Goal: Information Seeking & Learning: Check status

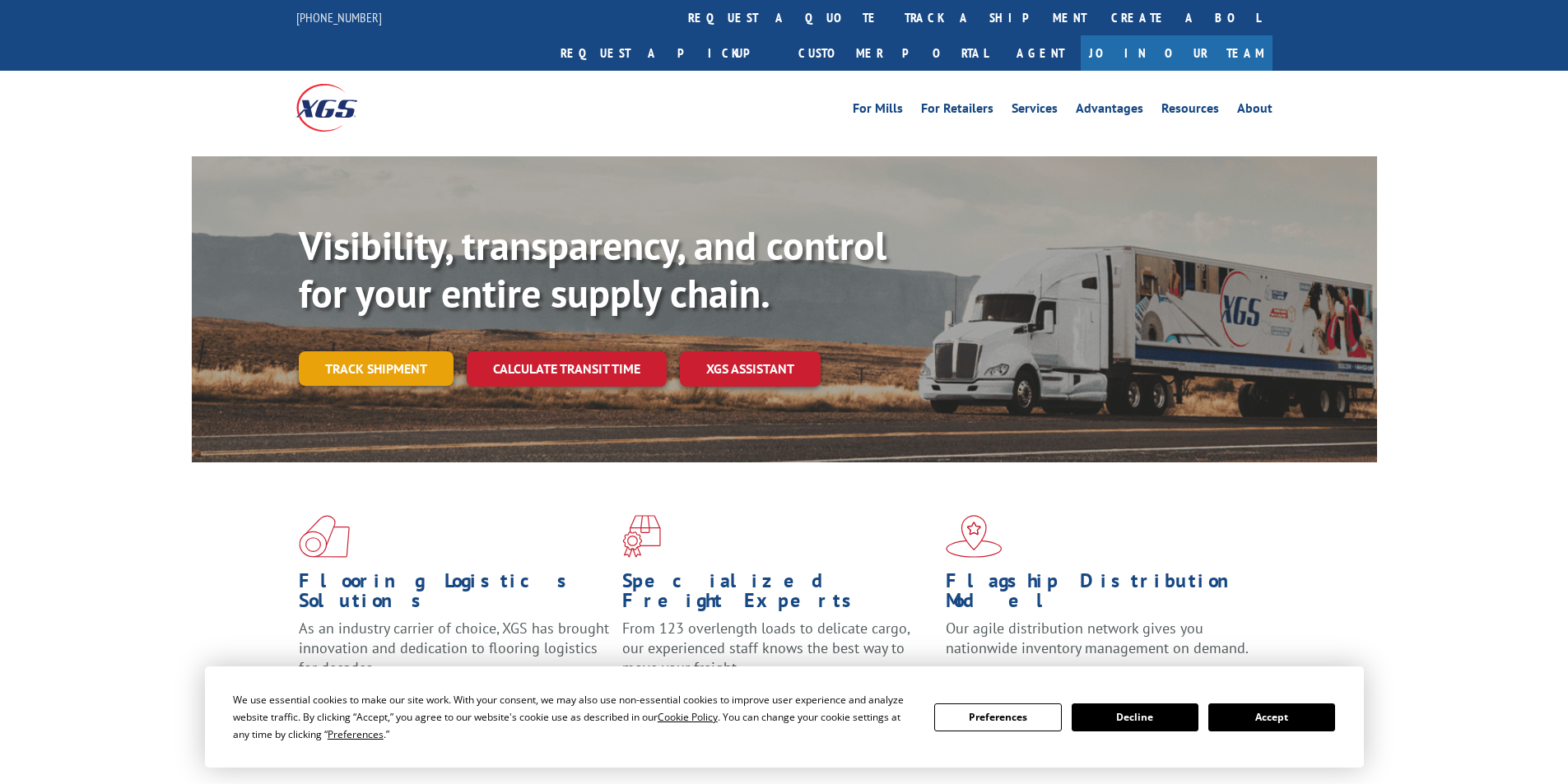
click at [373, 352] on link "Track shipment" at bounding box center [375, 368] width 155 height 34
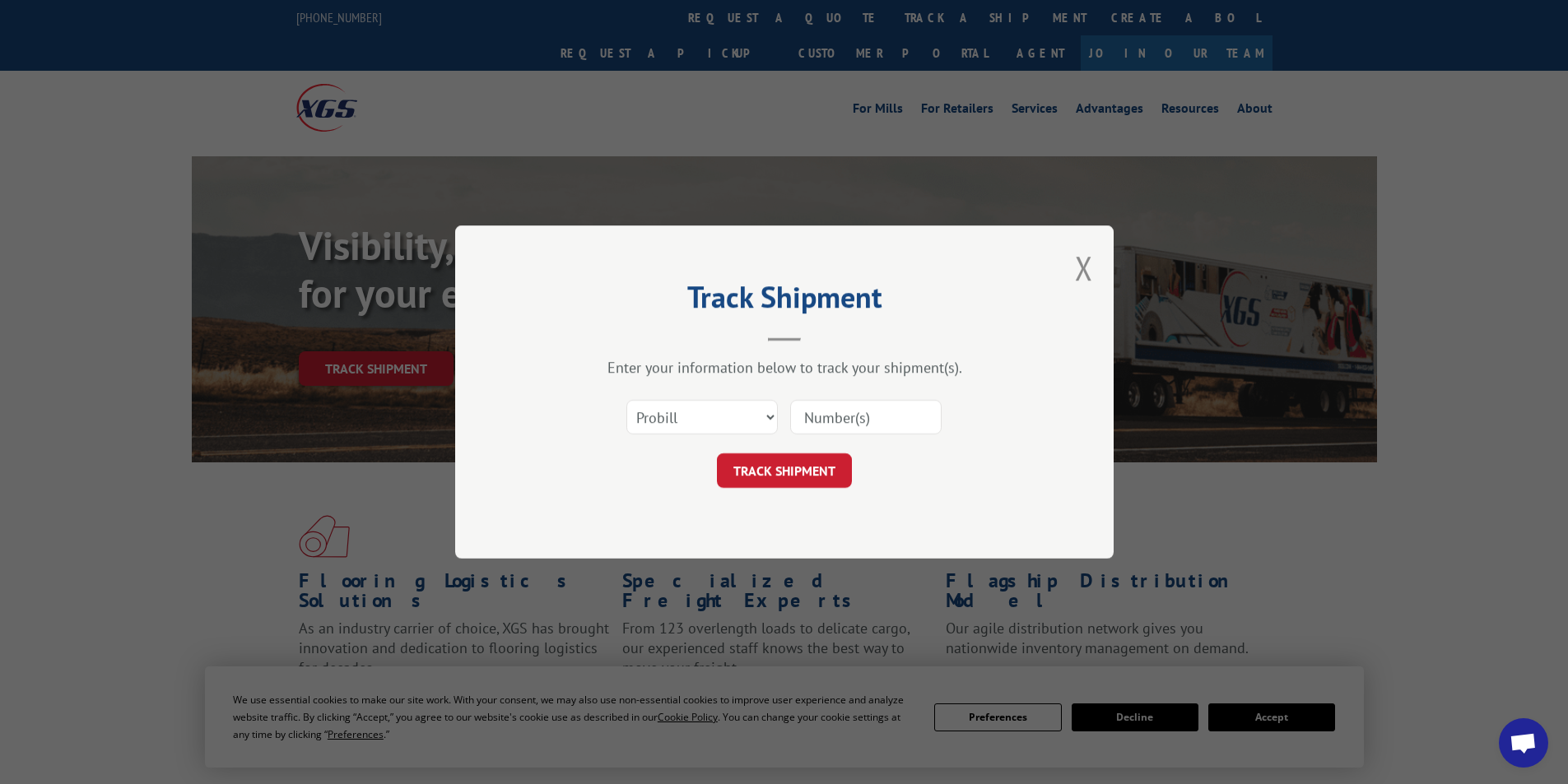
click at [906, 422] on input at bounding box center [866, 417] width 152 height 34
paste input "60111557380"
type input "60111557380"
click at [720, 412] on select "Select category... Probill BOL PO" at bounding box center [703, 417] width 152 height 34
select select "bol"
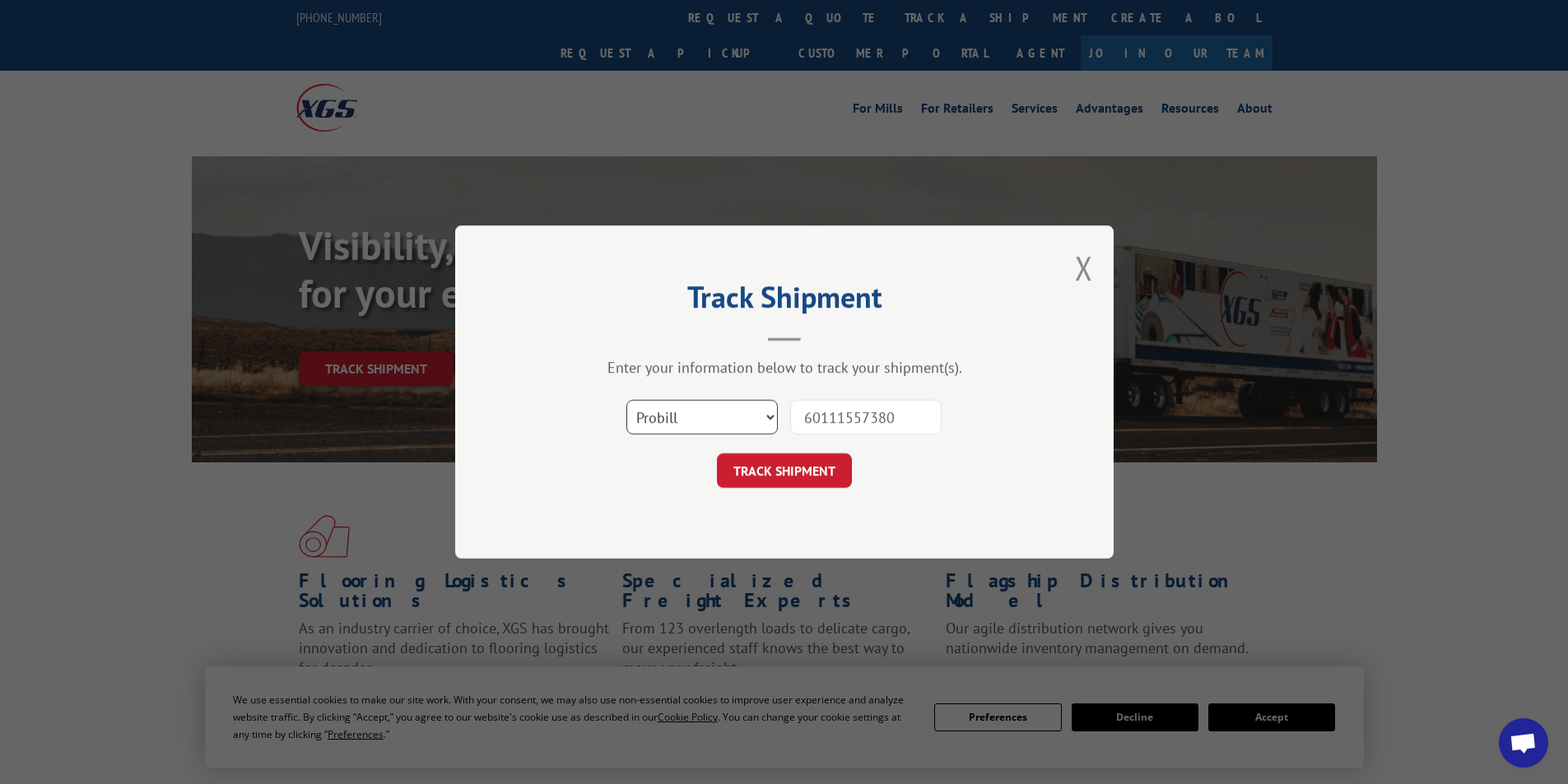
click at [627, 400] on select "Select category... Probill BOL PO" at bounding box center [703, 417] width 152 height 34
click at [792, 467] on button "TRACK SHIPMENT" at bounding box center [784, 470] width 135 height 34
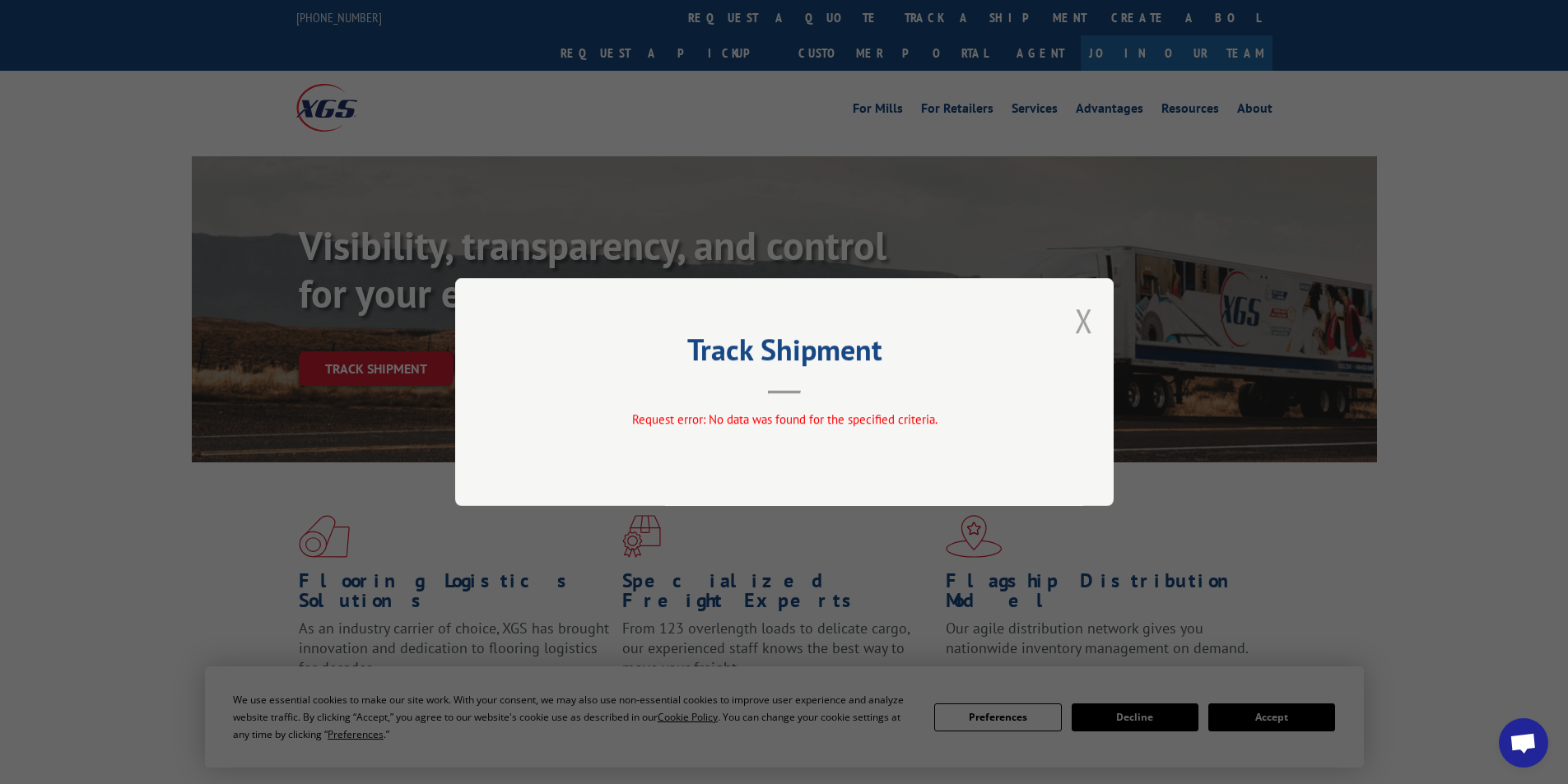
click at [1079, 329] on button "Close modal" at bounding box center [1084, 320] width 18 height 43
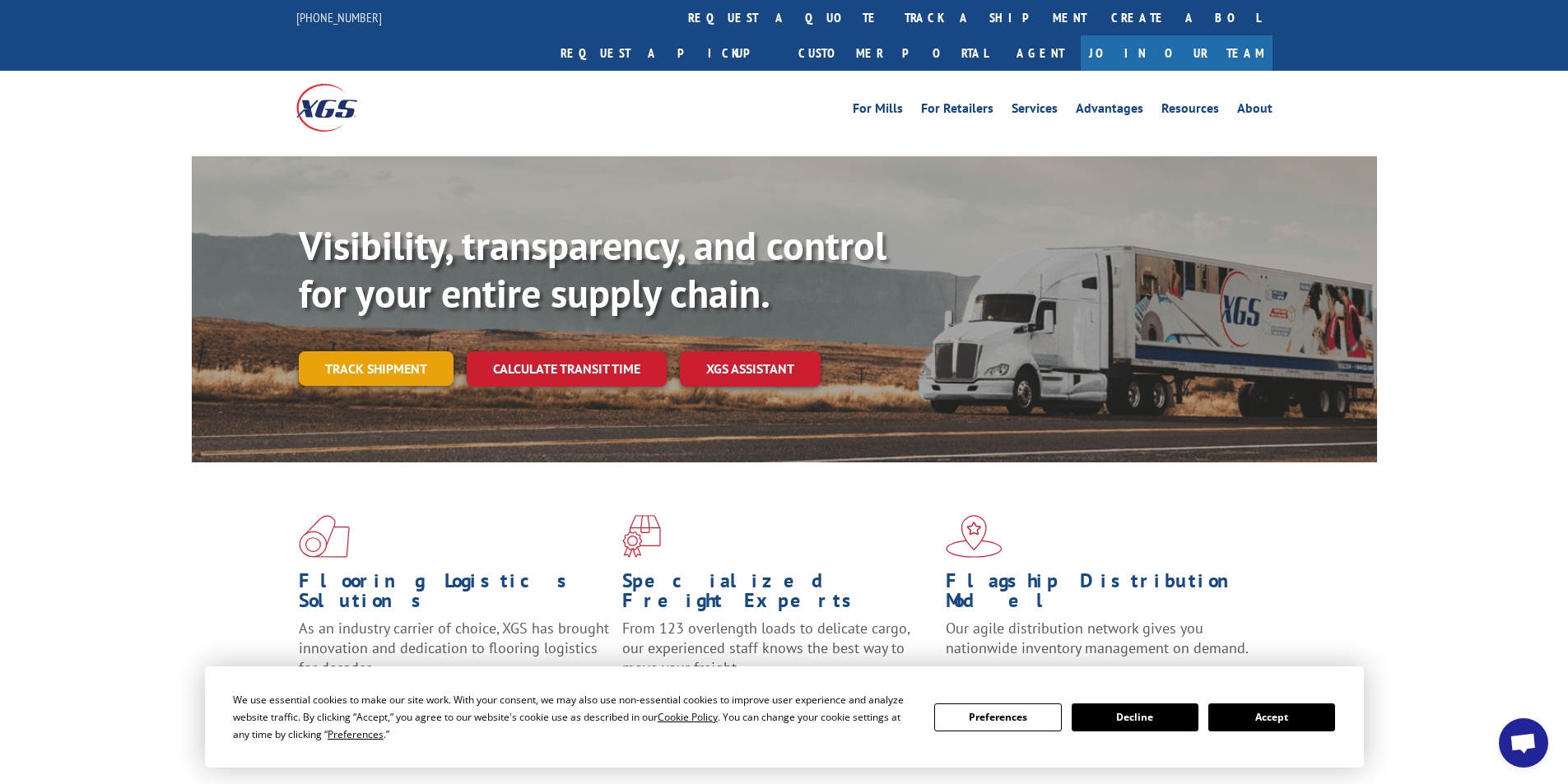
click at [395, 352] on link "Track shipment" at bounding box center [375, 368] width 155 height 34
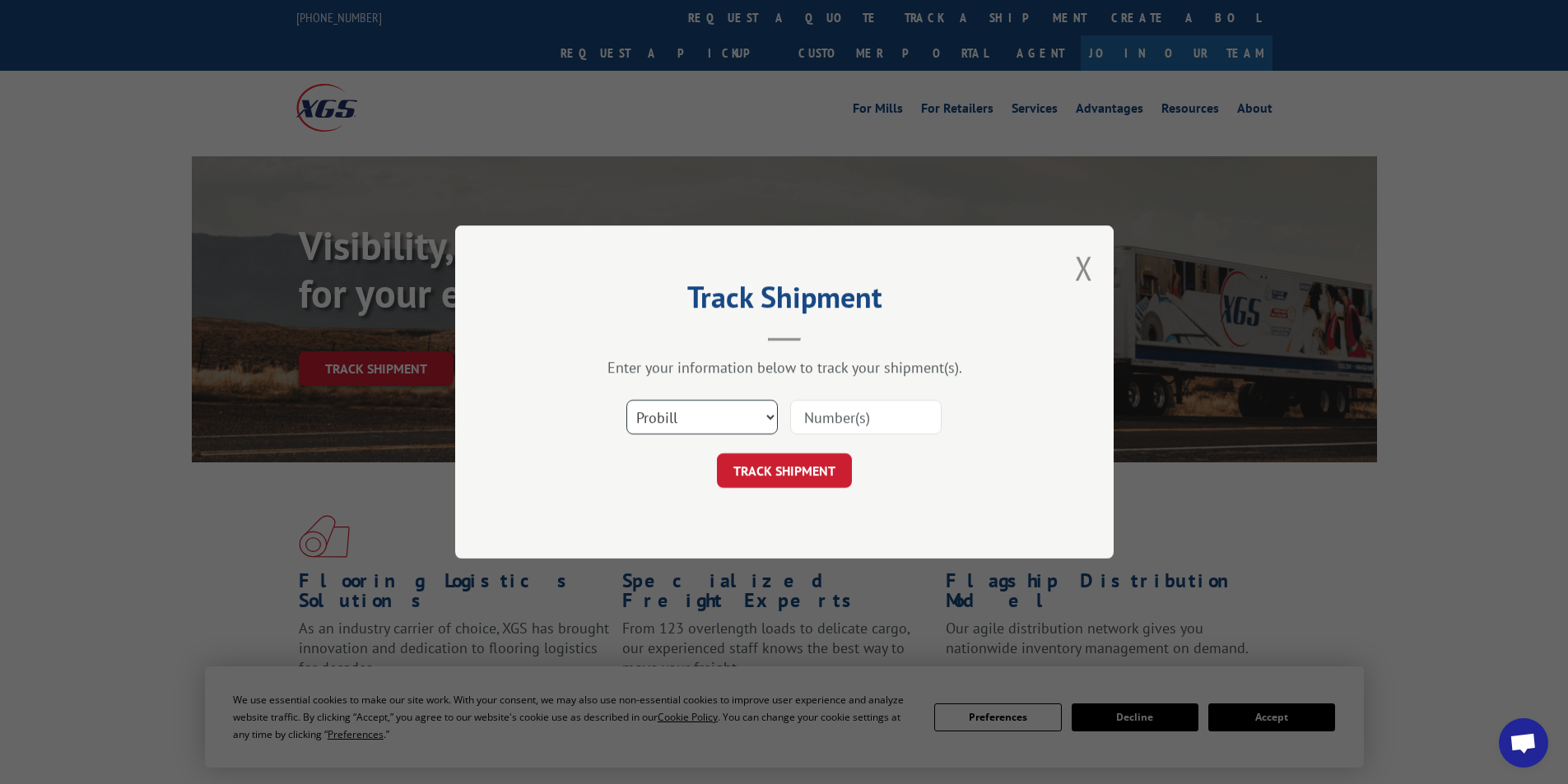
click at [740, 426] on select "Select category... Probill BOL PO" at bounding box center [703, 417] width 152 height 34
click at [870, 423] on input at bounding box center [866, 417] width 152 height 34
paste input "60111557380"
type input "60111557380"
click at [783, 463] on button "TRACK SHIPMENT" at bounding box center [784, 470] width 135 height 34
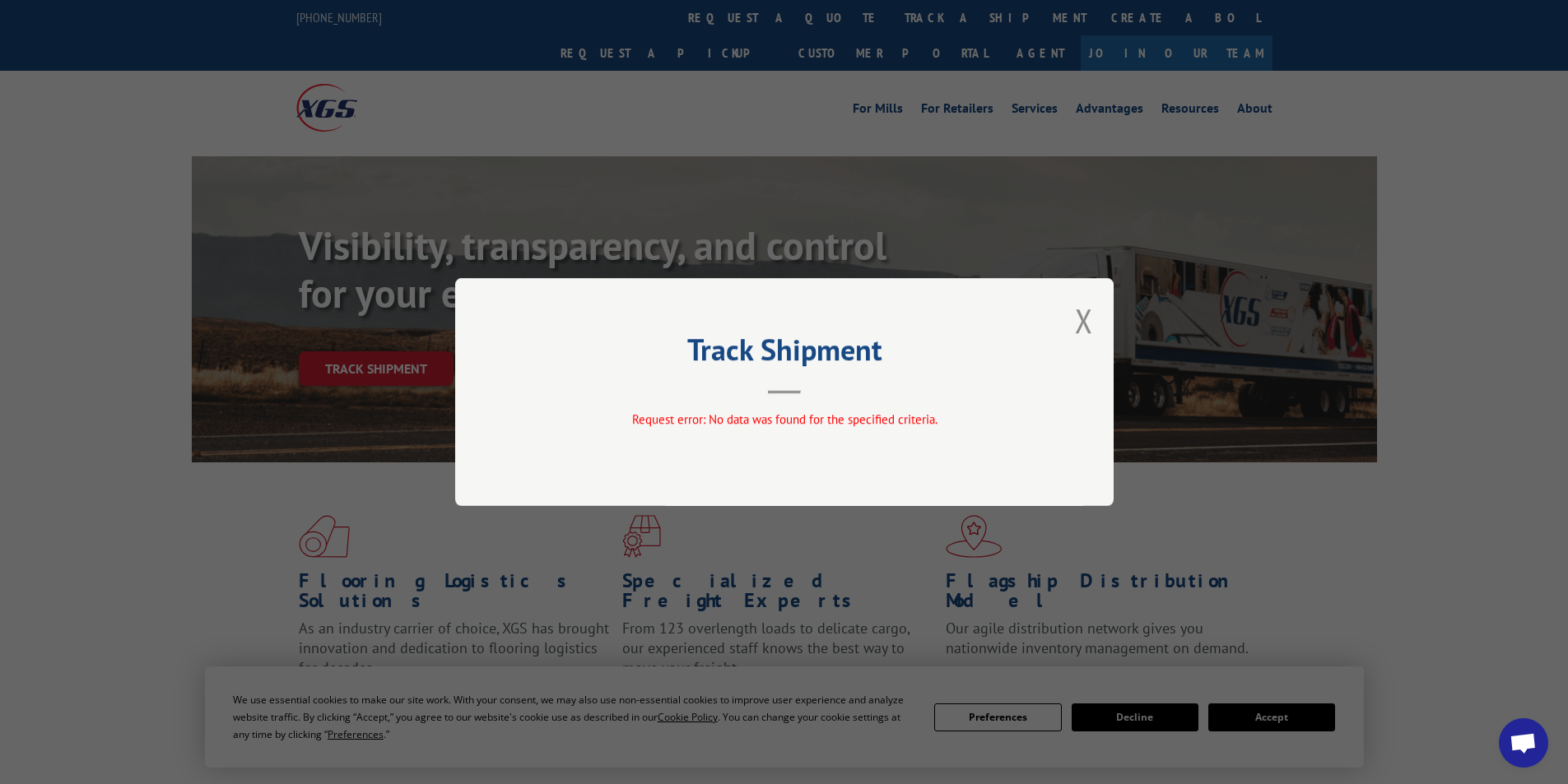
click at [557, 373] on header "Track Shipment" at bounding box center [784, 365] width 494 height 56
click at [50, 326] on div "Track Shipment Request error: No data was found for the specified criteria." at bounding box center [784, 392] width 1568 height 784
click at [1092, 319] on button "Close modal" at bounding box center [1084, 320] width 18 height 43
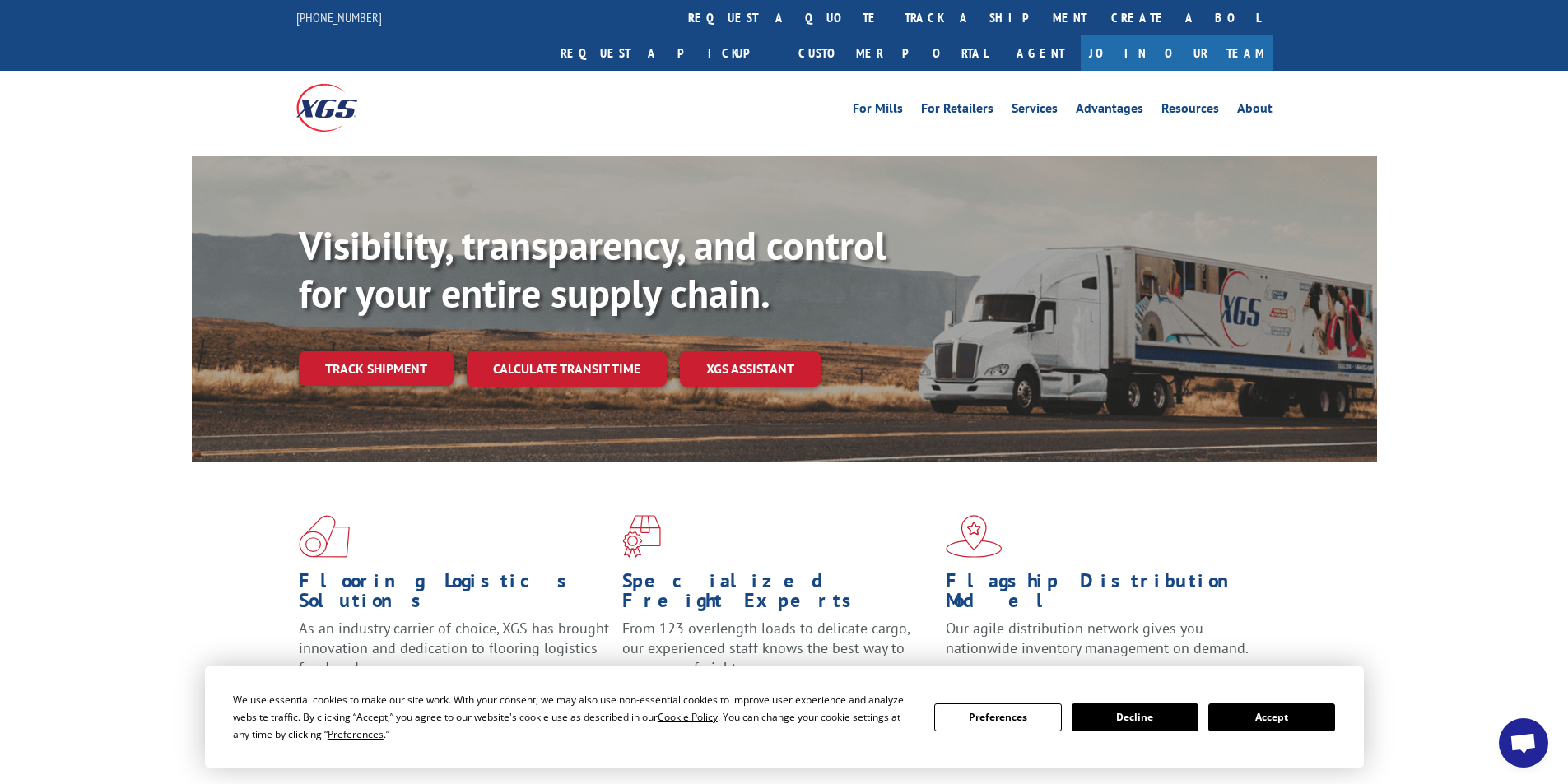
click at [1416, 300] on div "Visibility, transparency, and control for your entire supply chain. Track shipm…" at bounding box center [784, 325] width 1568 height 338
